Goal: Use online tool/utility: Use online tool/utility

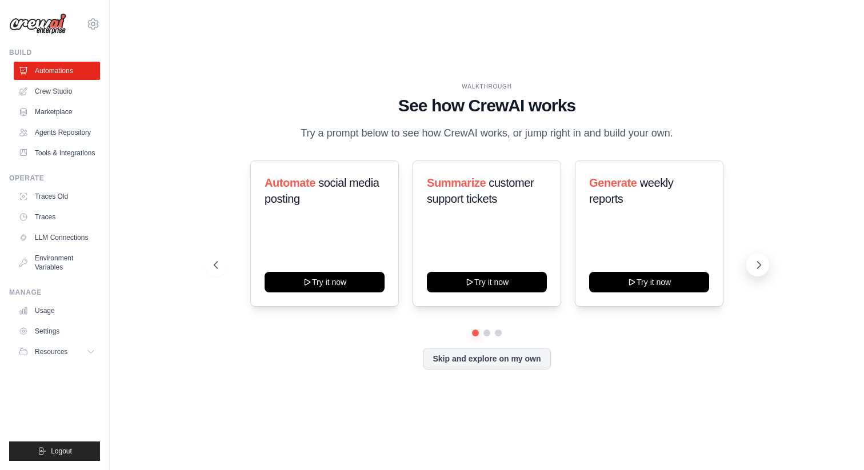
click at [758, 265] on icon at bounding box center [758, 264] width 11 height 11
click at [215, 265] on icon at bounding box center [214, 264] width 11 height 11
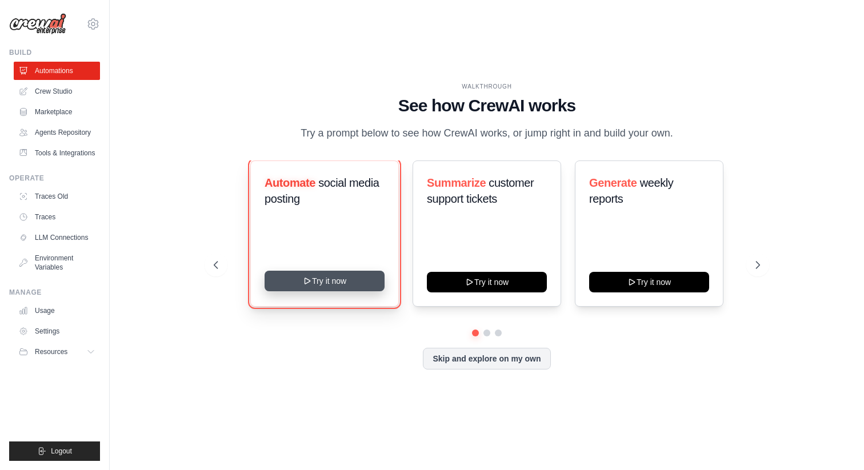
click at [330, 285] on button "Try it now" at bounding box center [325, 281] width 120 height 21
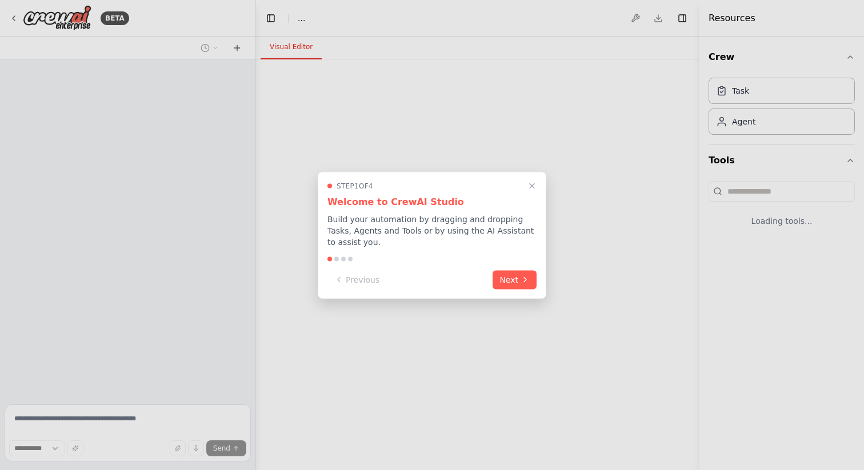
select select "****"
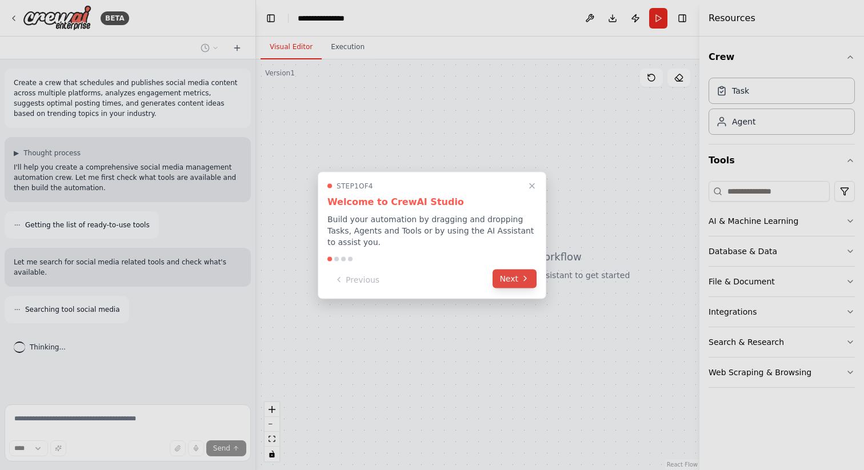
click at [521, 283] on button "Next" at bounding box center [515, 278] width 44 height 19
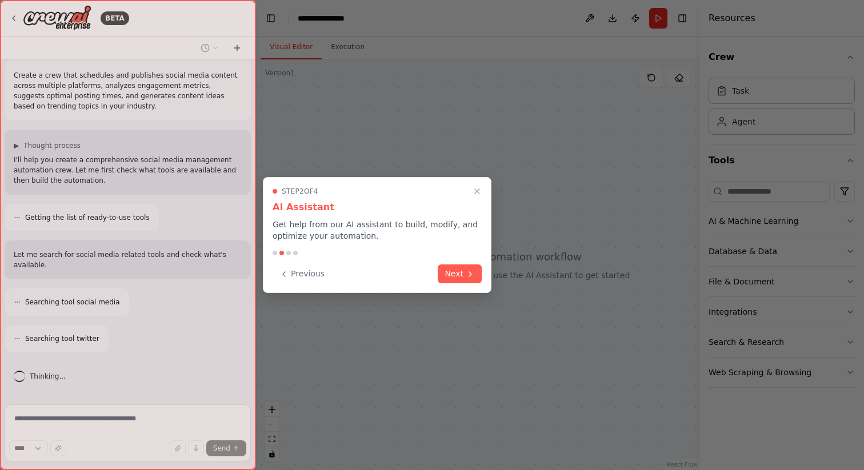
scroll to position [44, 0]
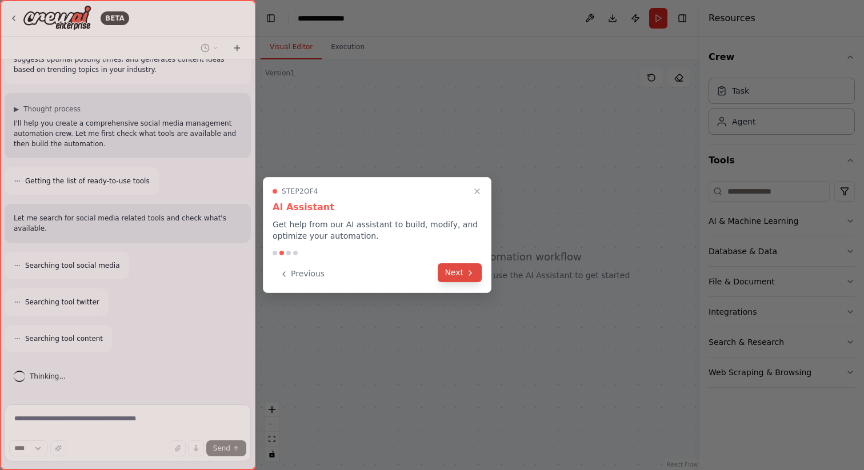
click at [466, 275] on icon at bounding box center [470, 273] width 9 height 9
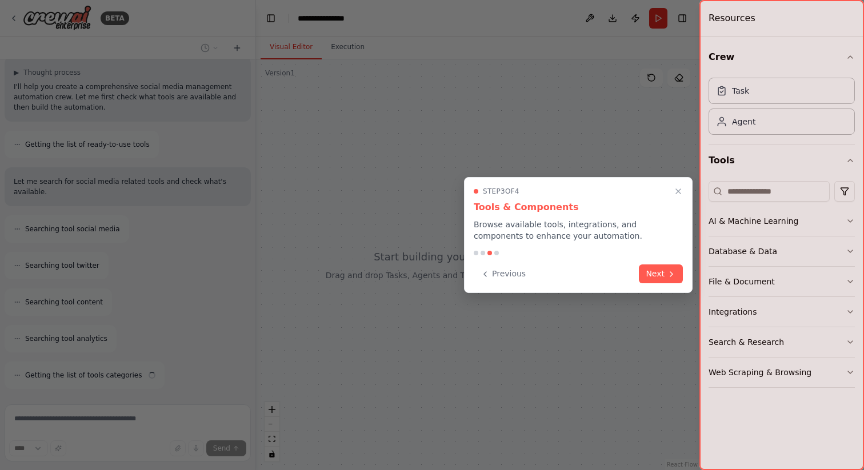
scroll to position [117, 0]
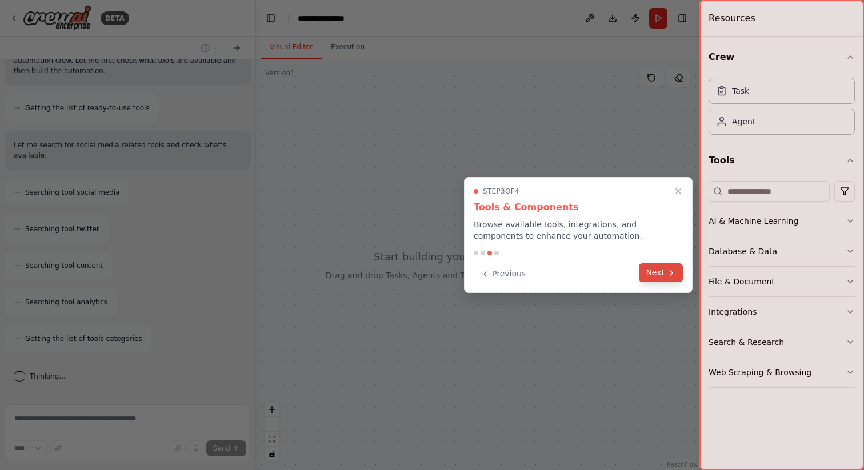
click at [670, 275] on icon at bounding box center [671, 273] width 9 height 9
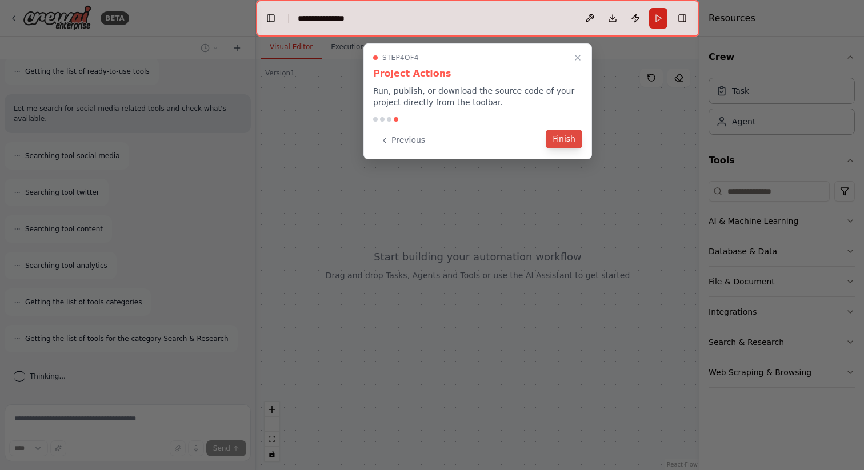
scroll to position [190, 0]
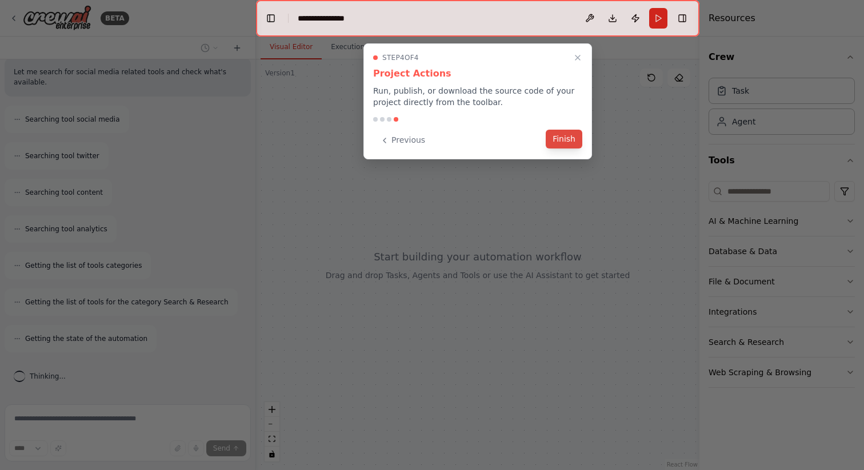
click at [565, 139] on button "Finish" at bounding box center [564, 139] width 37 height 19
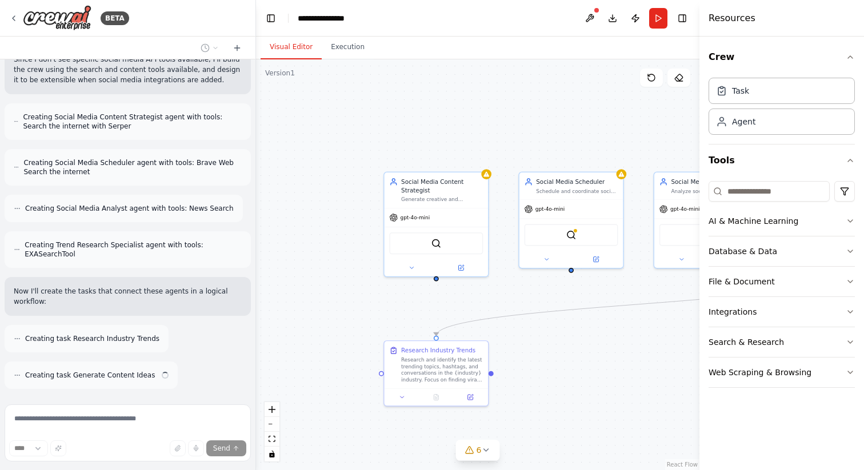
scroll to position [554, 0]
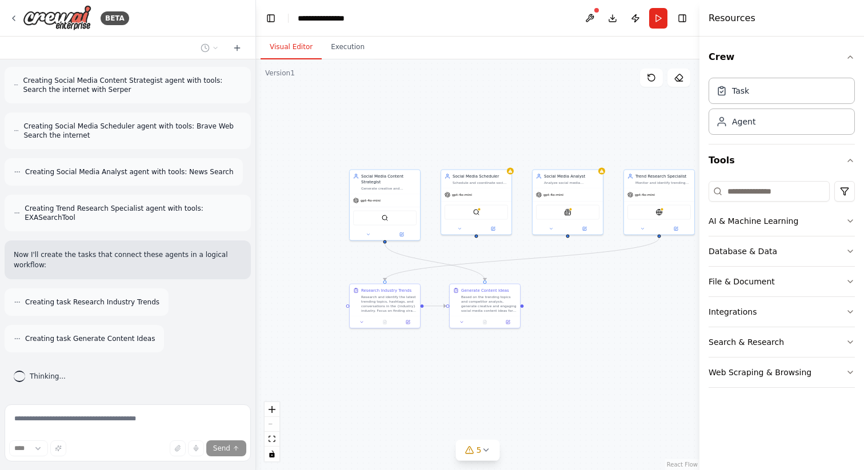
drag, startPoint x: 647, startPoint y: 336, endPoint x: 549, endPoint y: 283, distance: 112.0
click at [549, 283] on div ".deletable-edge-delete-btn { width: 20px; height: 20px; border: 0px solid #ffff…" at bounding box center [477, 264] width 443 height 411
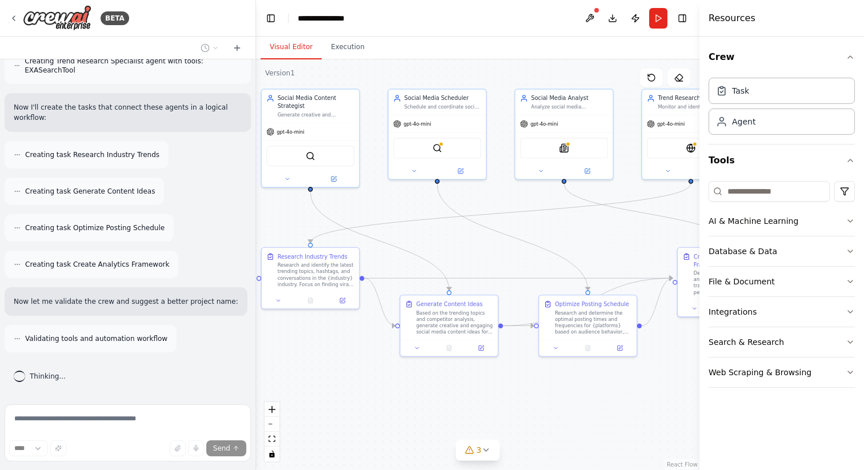
scroll to position [738, 0]
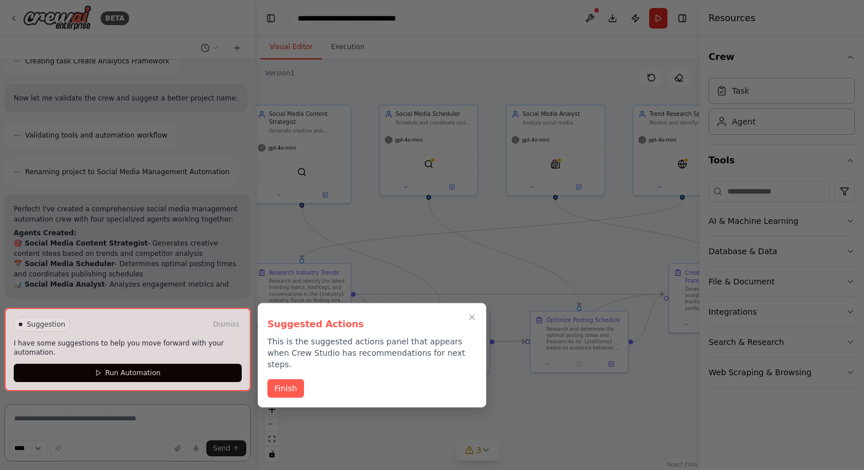
drag, startPoint x: 660, startPoint y: 263, endPoint x: 641, endPoint y: 243, distance: 27.9
click at [641, 243] on div "BETA Create a crew that schedules and publishes social media content across mul…" at bounding box center [432, 235] width 864 height 470
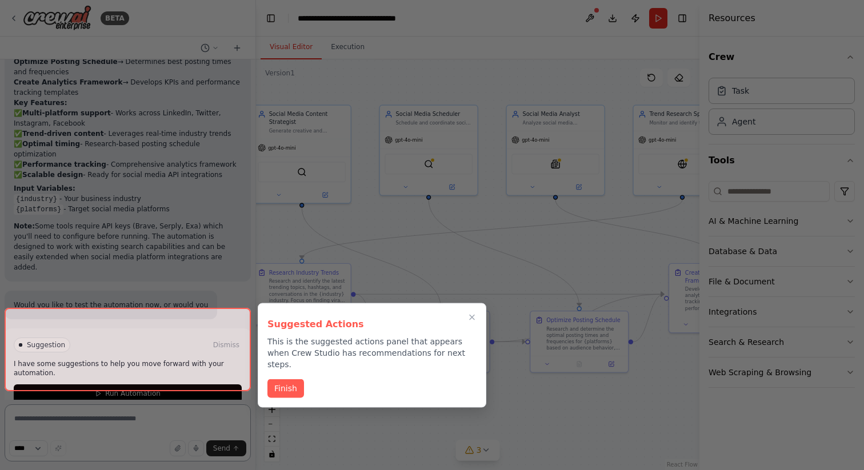
scroll to position [1230, 0]
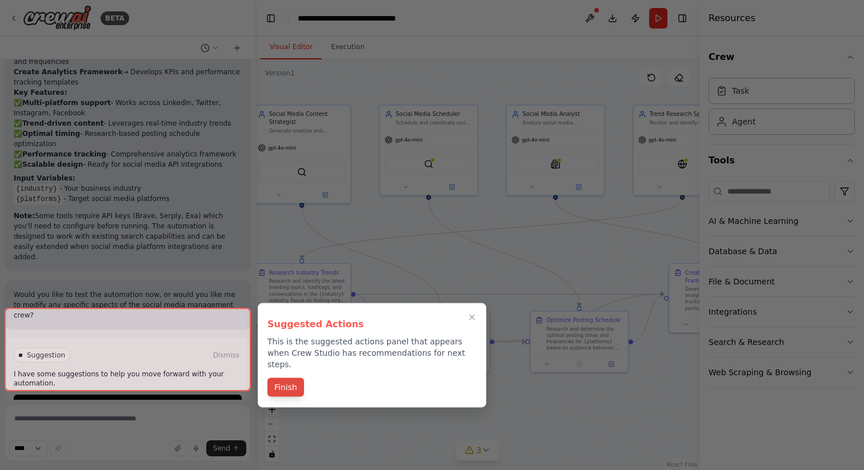
click at [281, 381] on button "Finish" at bounding box center [285, 387] width 37 height 19
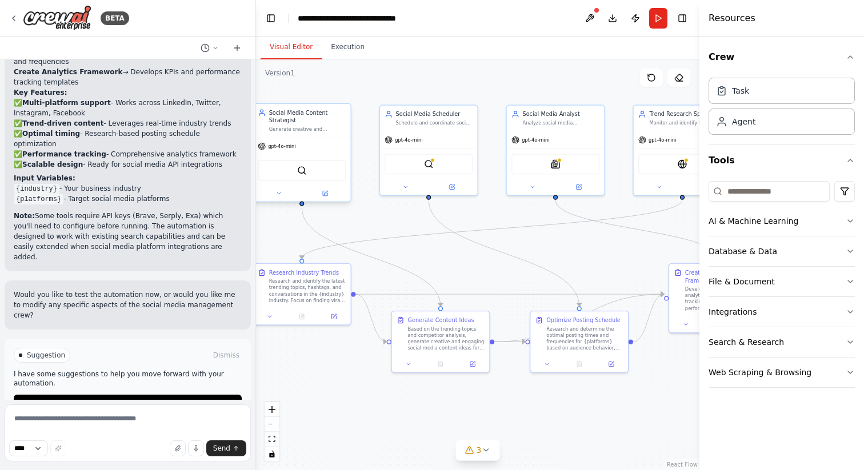
click at [286, 149] on span "gpt-4o-mini" at bounding box center [281, 146] width 27 height 6
click at [299, 173] on img at bounding box center [302, 171] width 10 height 10
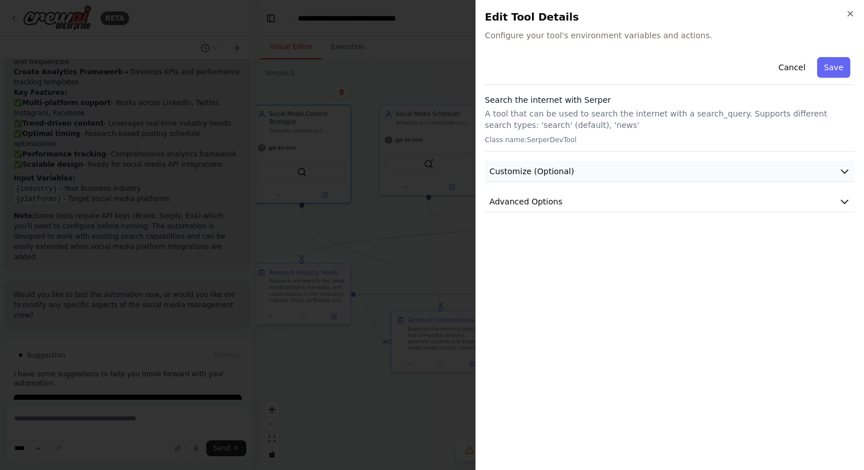
click at [633, 168] on button "Customize (Optional)" at bounding box center [670, 171] width 370 height 21
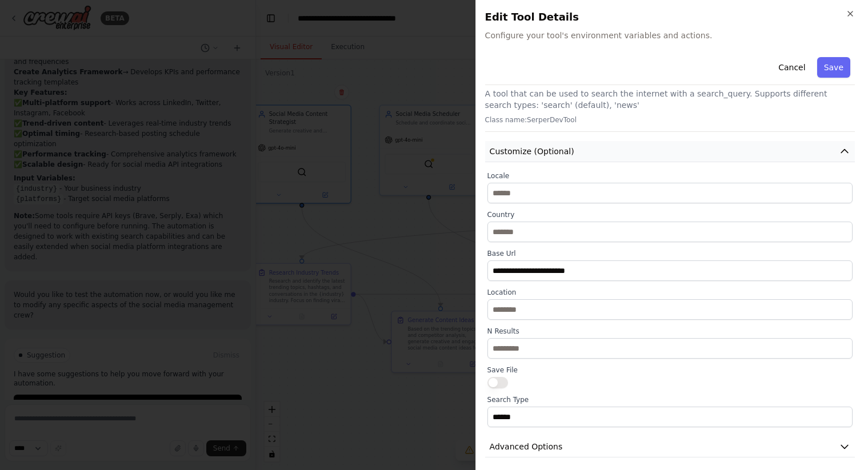
scroll to position [26, 0]
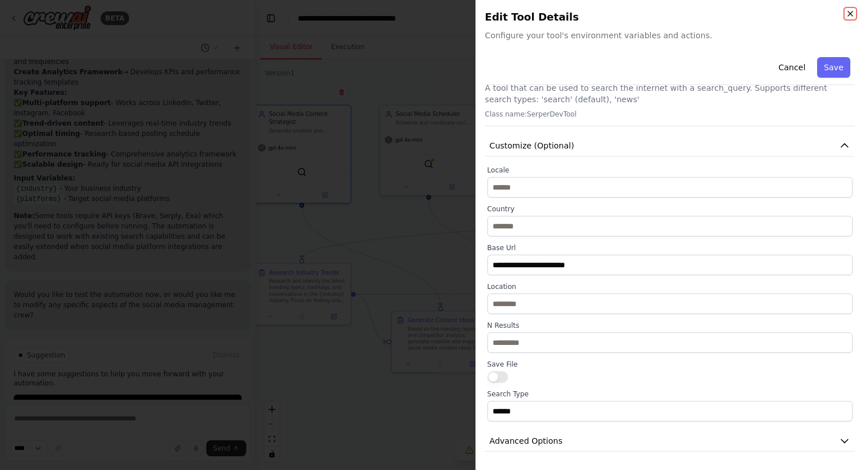
click at [850, 11] on icon "button" at bounding box center [850, 13] width 9 height 9
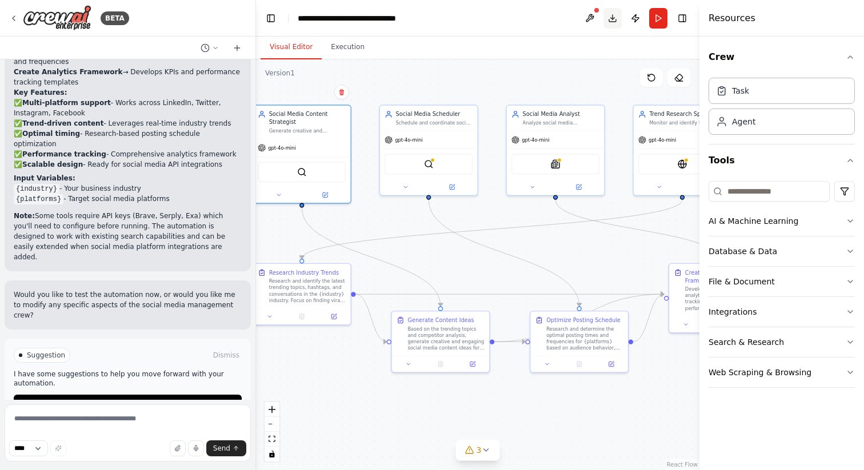
click at [614, 21] on button "Download" at bounding box center [612, 18] width 18 height 21
